Goal: Task Accomplishment & Management: Manage account settings

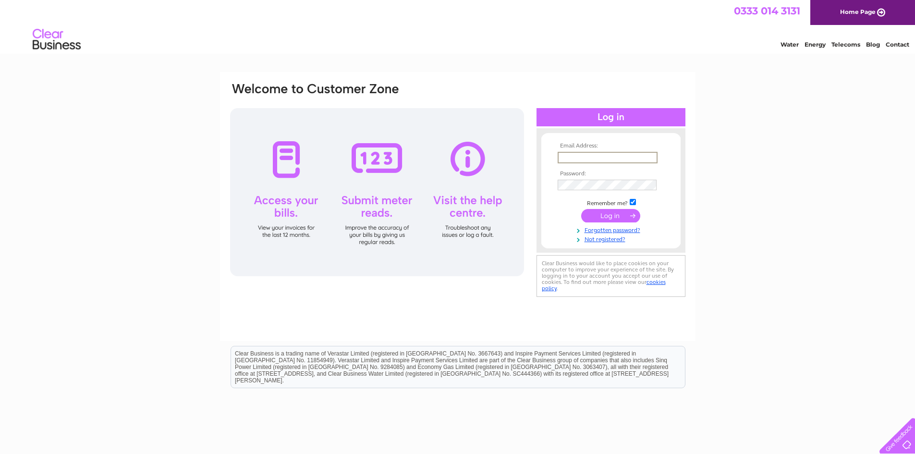
click at [573, 155] on input "text" at bounding box center [608, 158] width 100 height 12
type input "info@newburghmotors.co.uk"
click at [581, 209] on input "submit" at bounding box center [610, 215] width 59 height 13
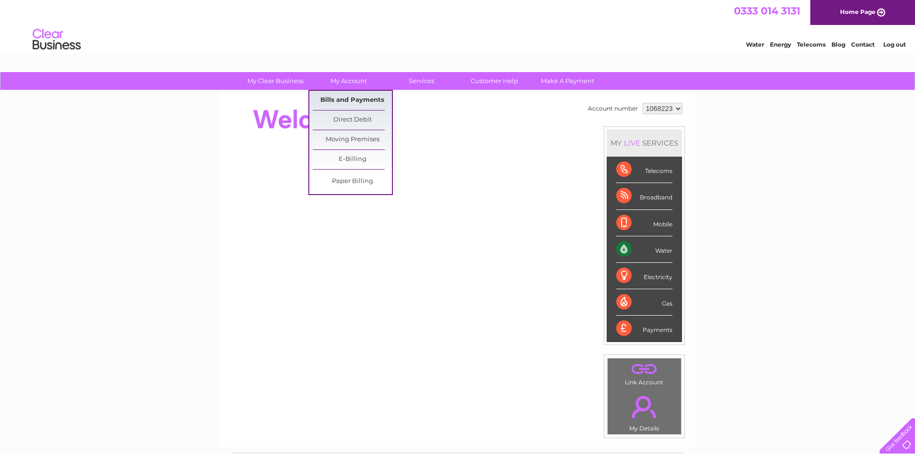
click at [339, 97] on link "Bills and Payments" at bounding box center [352, 100] width 79 height 19
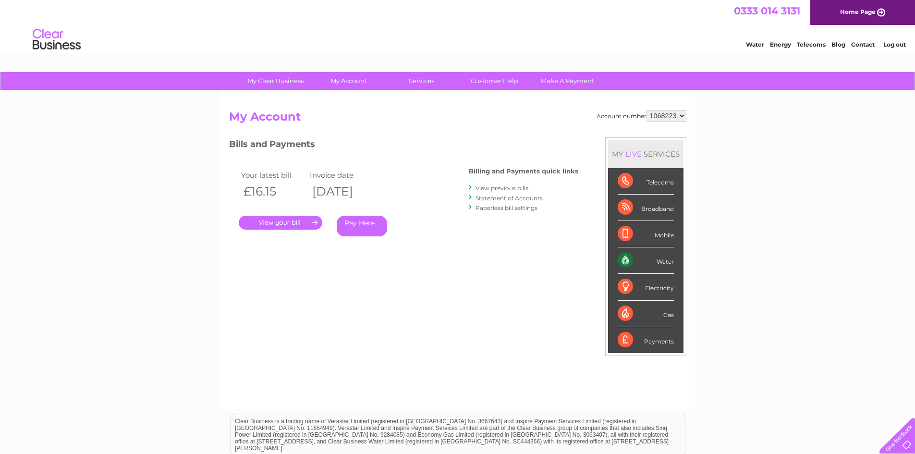
click at [283, 224] on link "." at bounding box center [281, 223] width 84 height 14
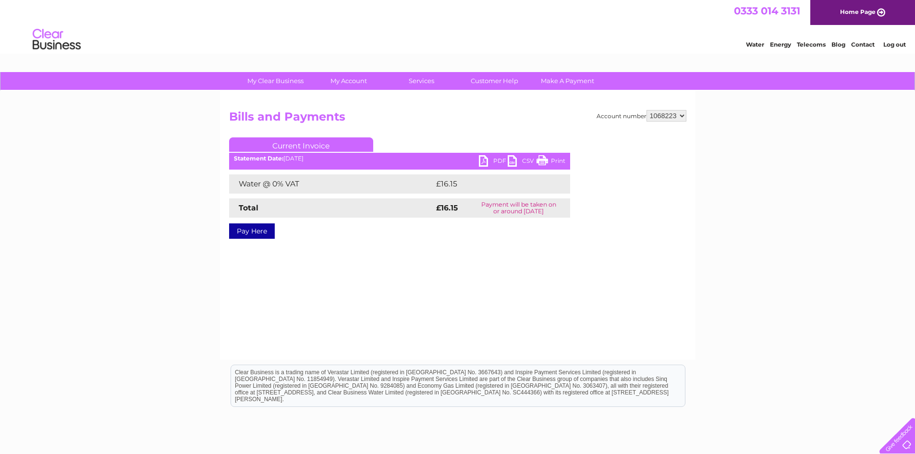
click at [482, 160] on link "PDF" at bounding box center [493, 162] width 29 height 14
